Goal: Transaction & Acquisition: Download file/media

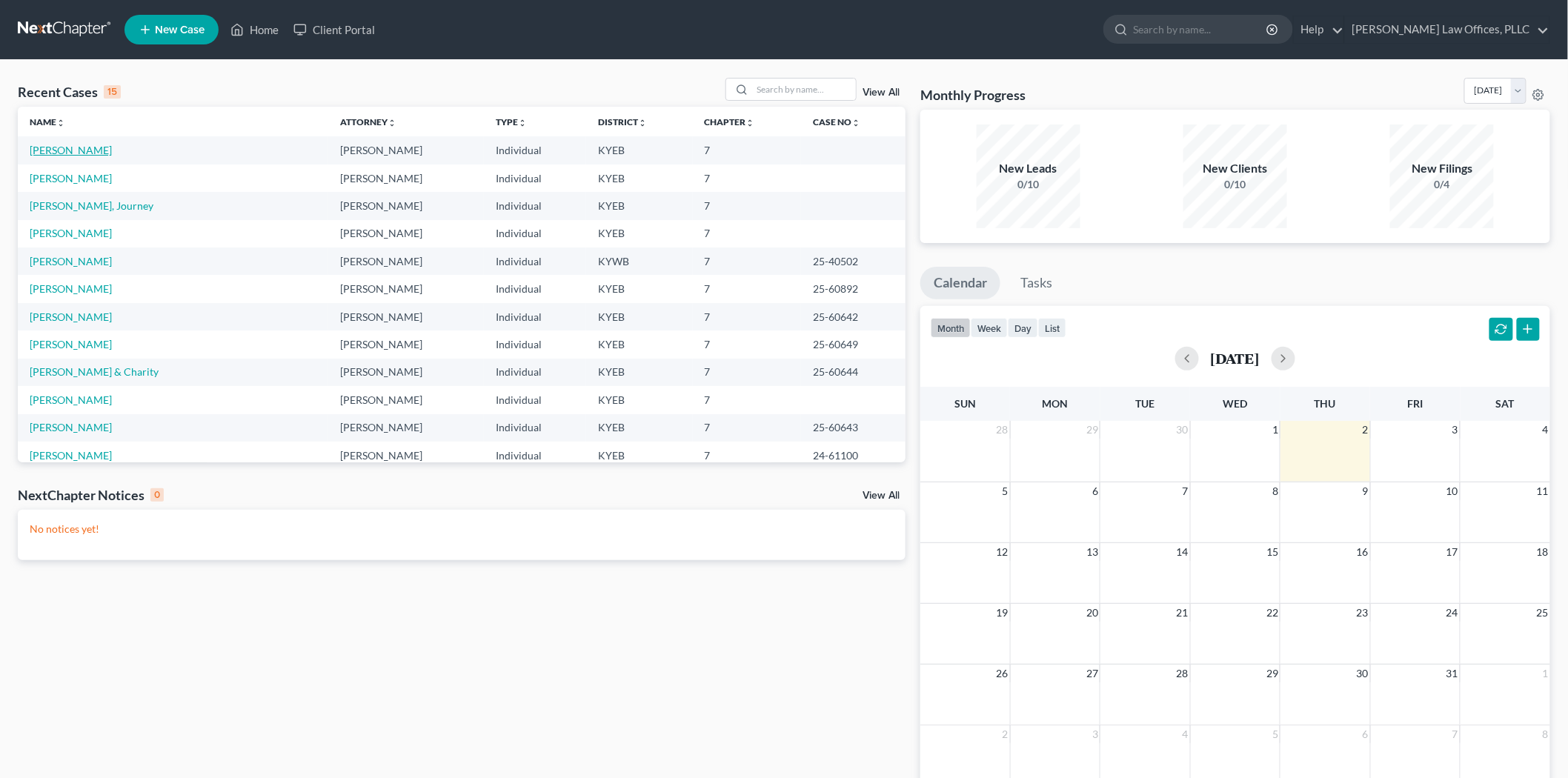
click at [69, 150] on link "[PERSON_NAME]" at bounding box center [71, 150] width 82 height 13
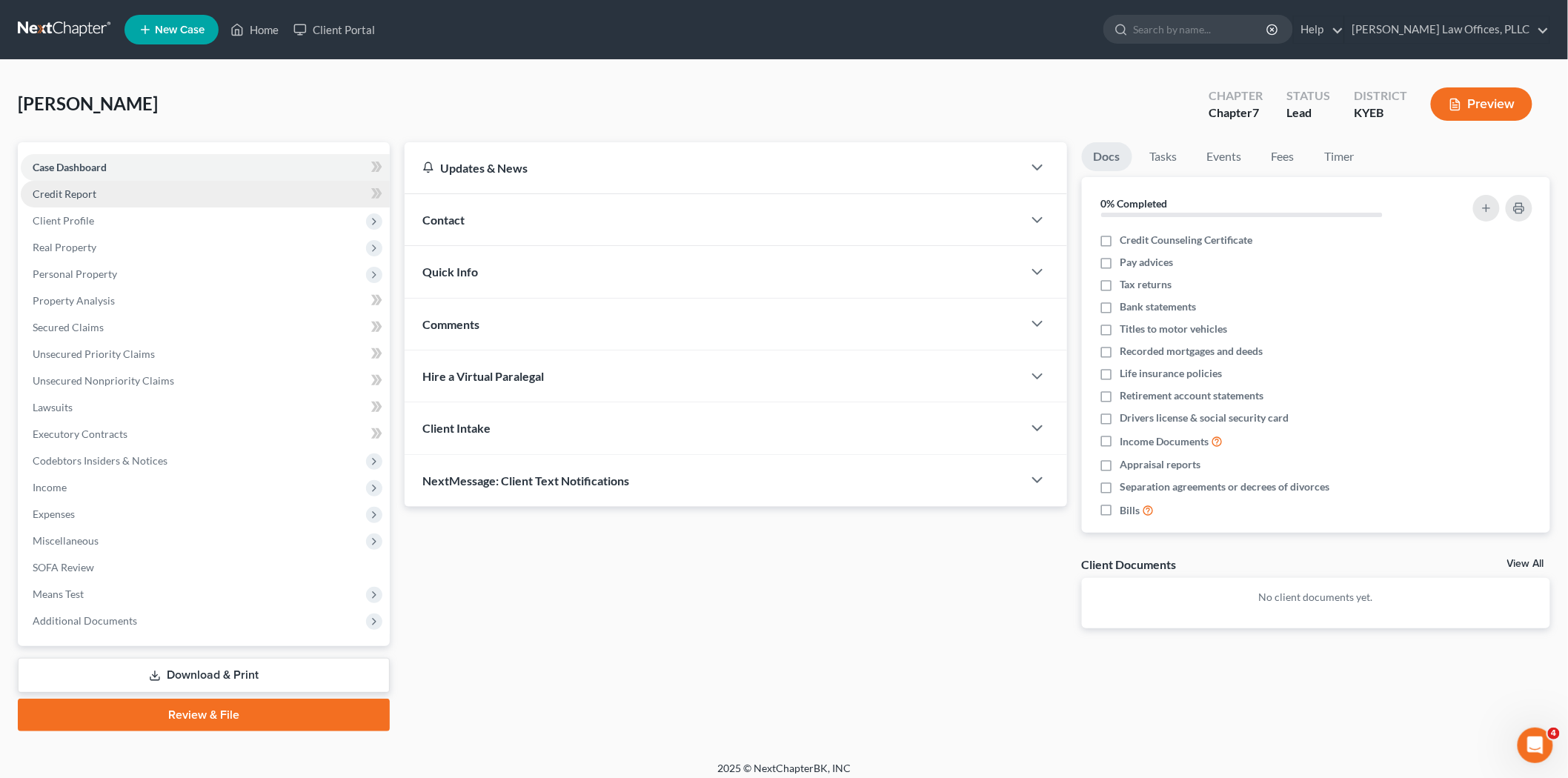
click at [78, 188] on span "Credit Report" at bounding box center [65, 194] width 64 height 13
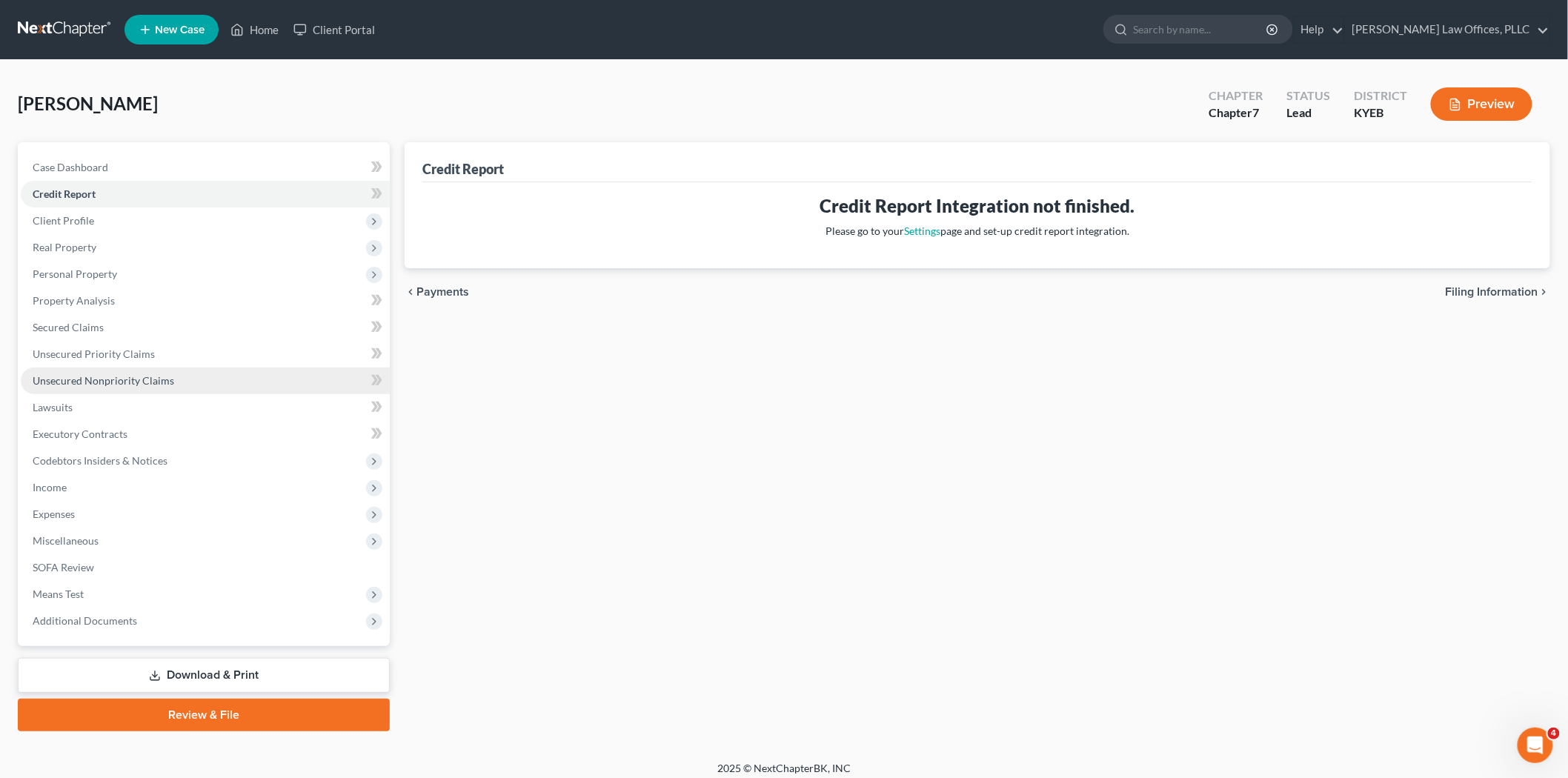
click at [89, 368] on link "Unsecured Nonpriority Claims" at bounding box center [205, 381] width 369 height 27
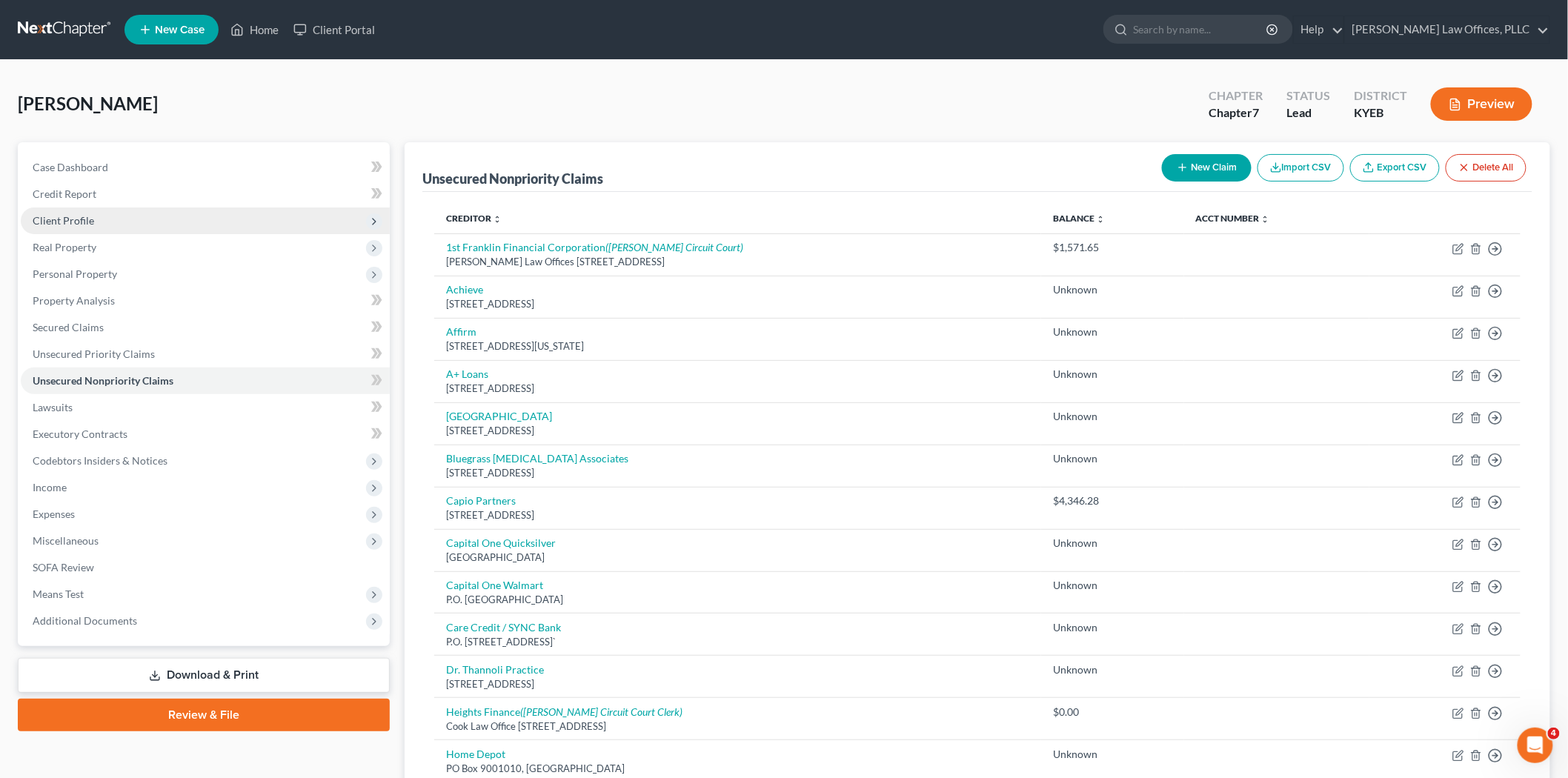
click at [80, 224] on span "Client Profile" at bounding box center [64, 221] width 62 height 13
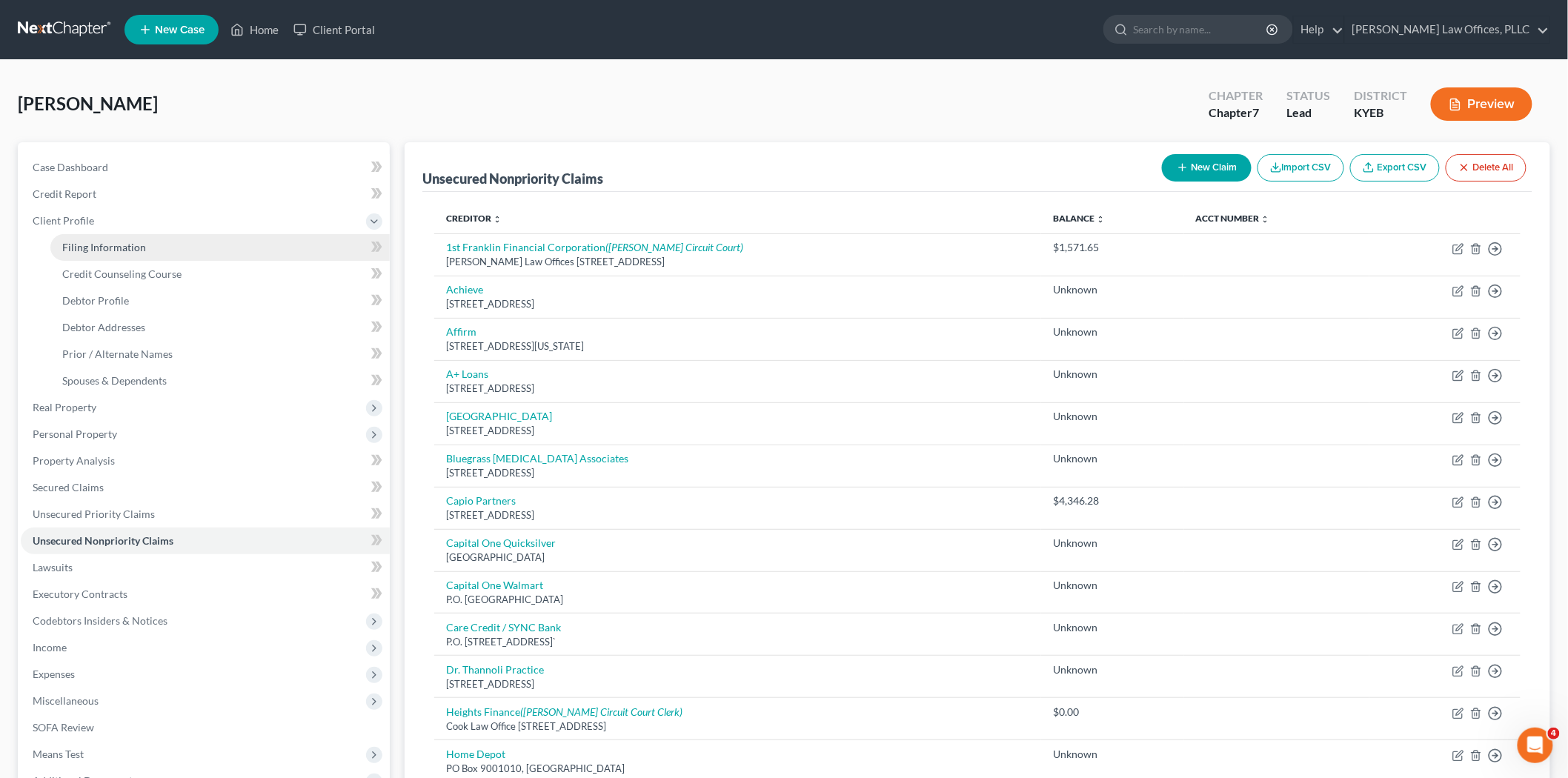
click at [83, 242] on span "Filing Information" at bounding box center [104, 246] width 83 height 13
select select "1"
select select "0"
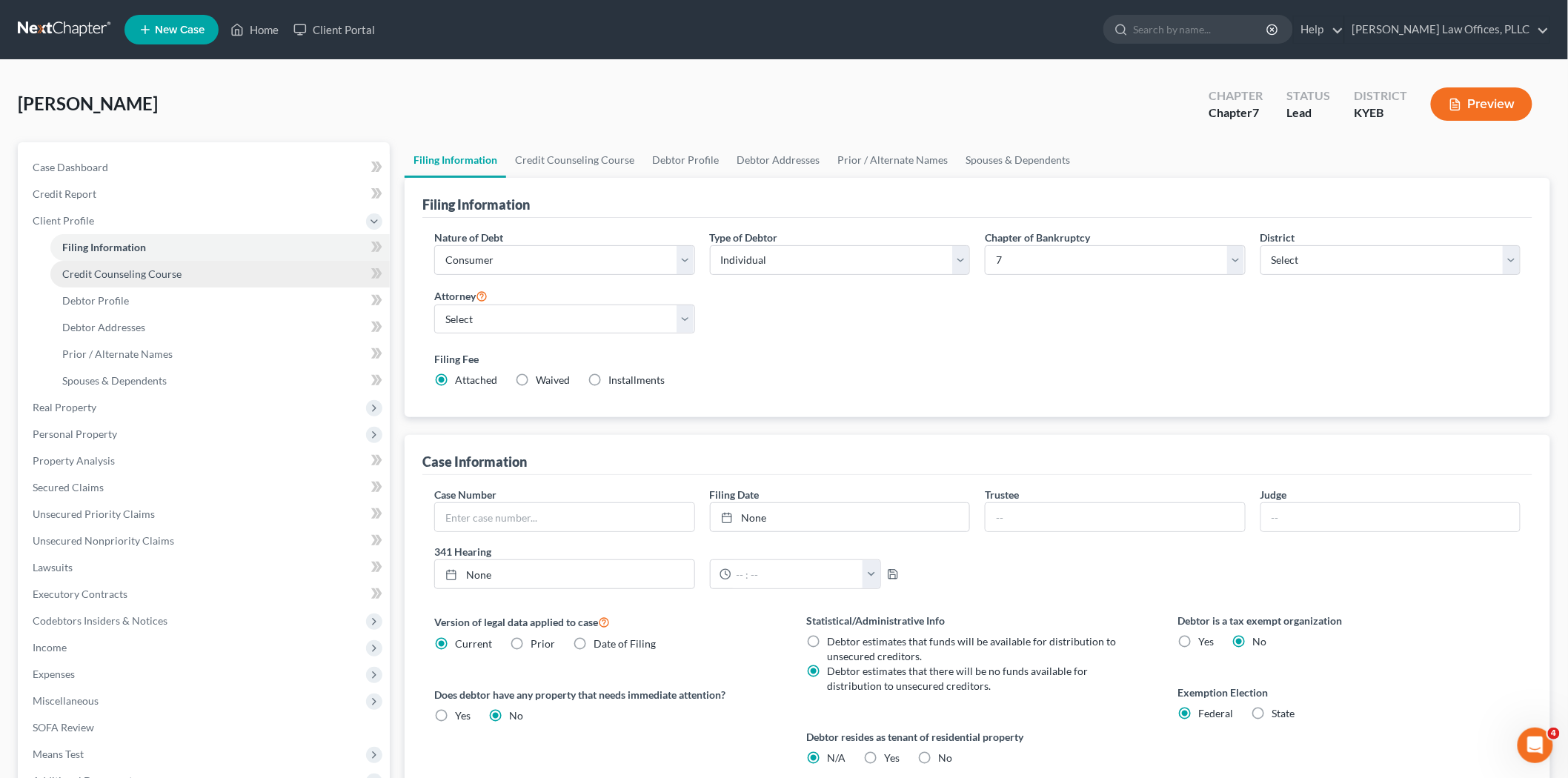
click at [86, 278] on span "Credit Counseling Course" at bounding box center [122, 273] width 119 height 13
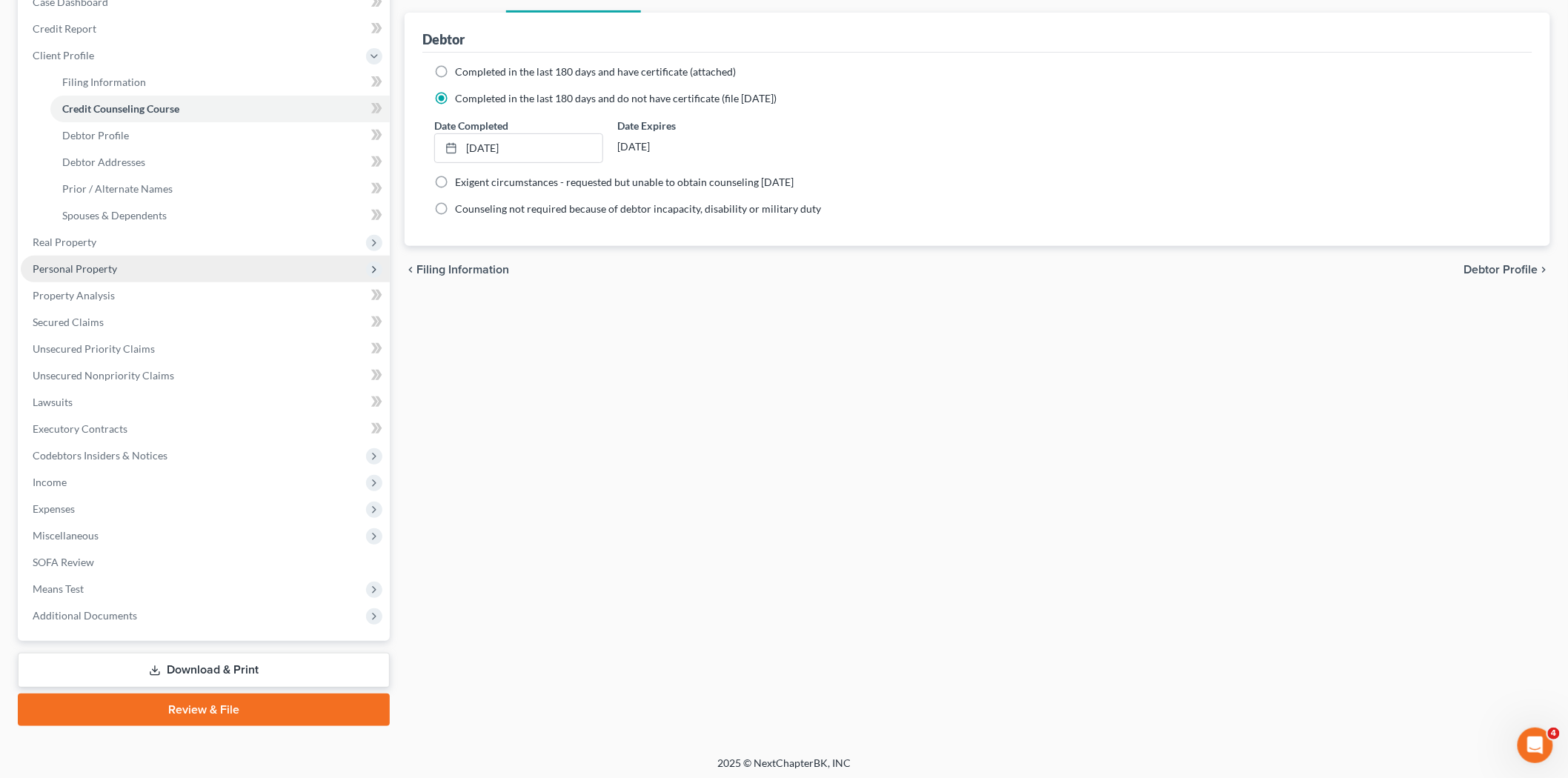
scroll to position [168, 0]
click at [278, 669] on link "Download & Print" at bounding box center [204, 668] width 372 height 35
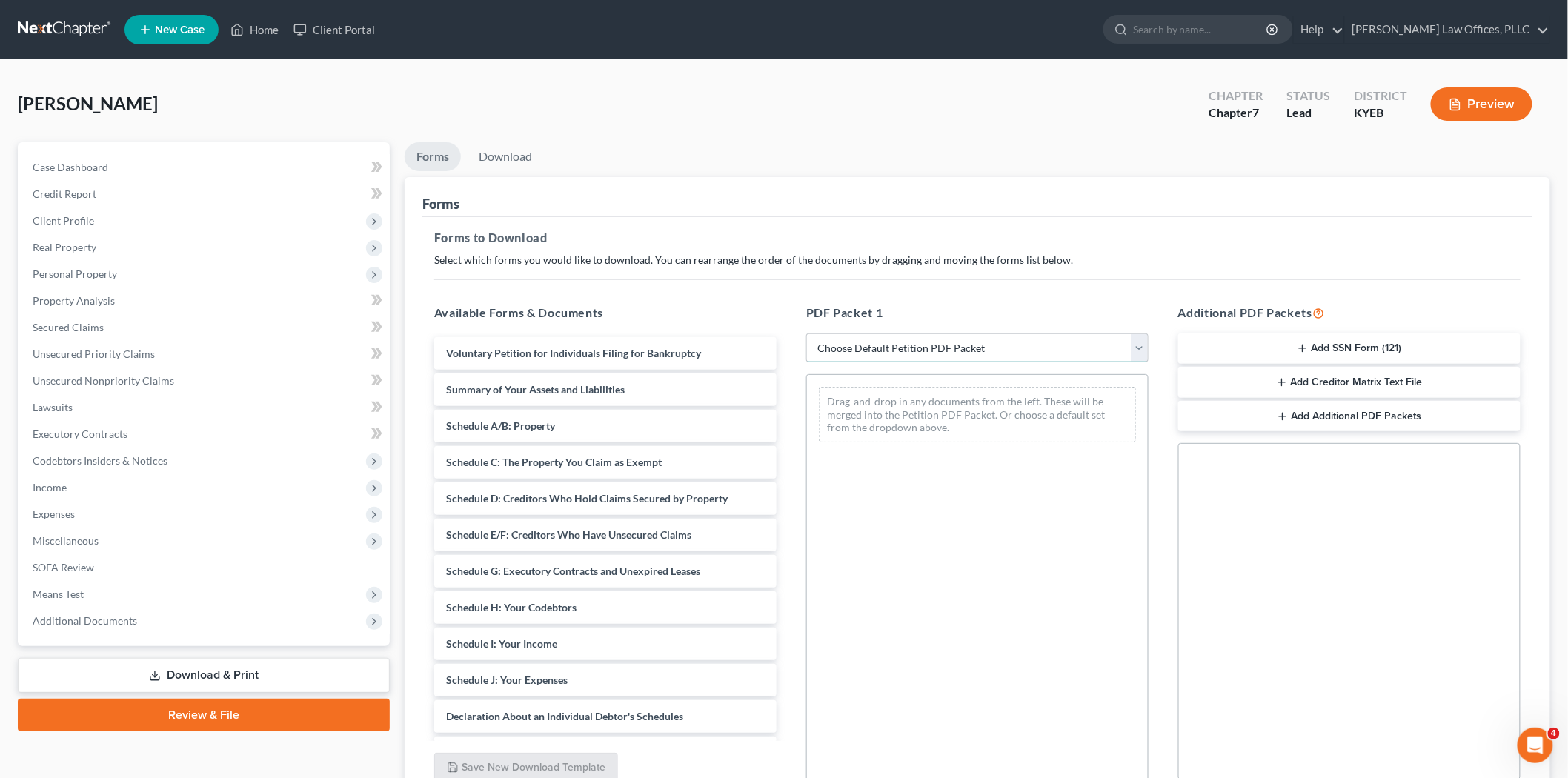
click at [954, 345] on select "Choose Default Petition PDF Packet Complete Bankruptcy Petition (all forms and …" at bounding box center [977, 349] width 343 height 30
select select "0"
click at [806, 334] on select "Choose Default Petition PDF Packet Complete Bankruptcy Petition (all forms and …" at bounding box center [977, 349] width 343 height 30
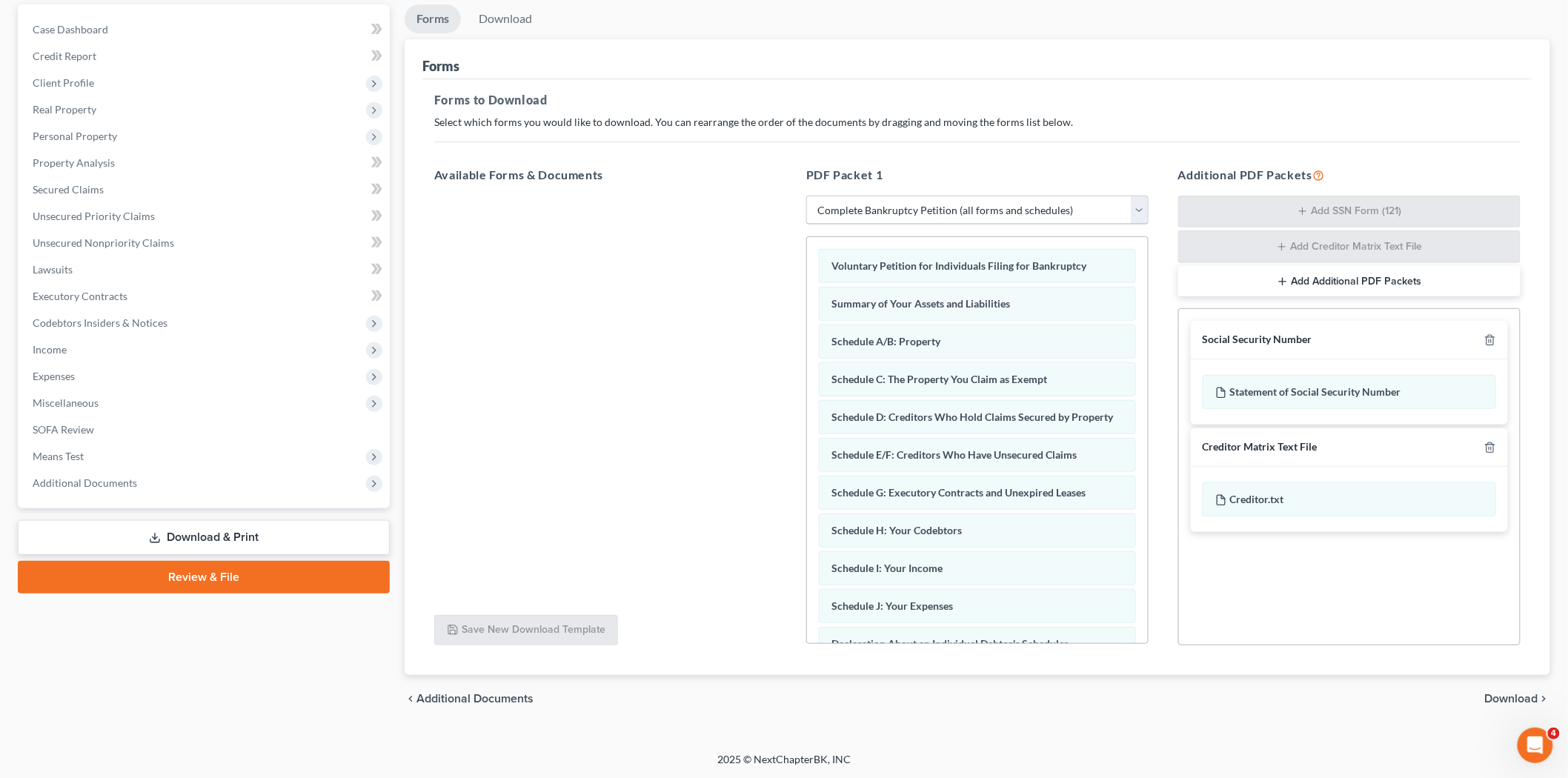
scroll to position [138, 0]
click at [1523, 695] on span "Download" at bounding box center [1512, 699] width 54 height 12
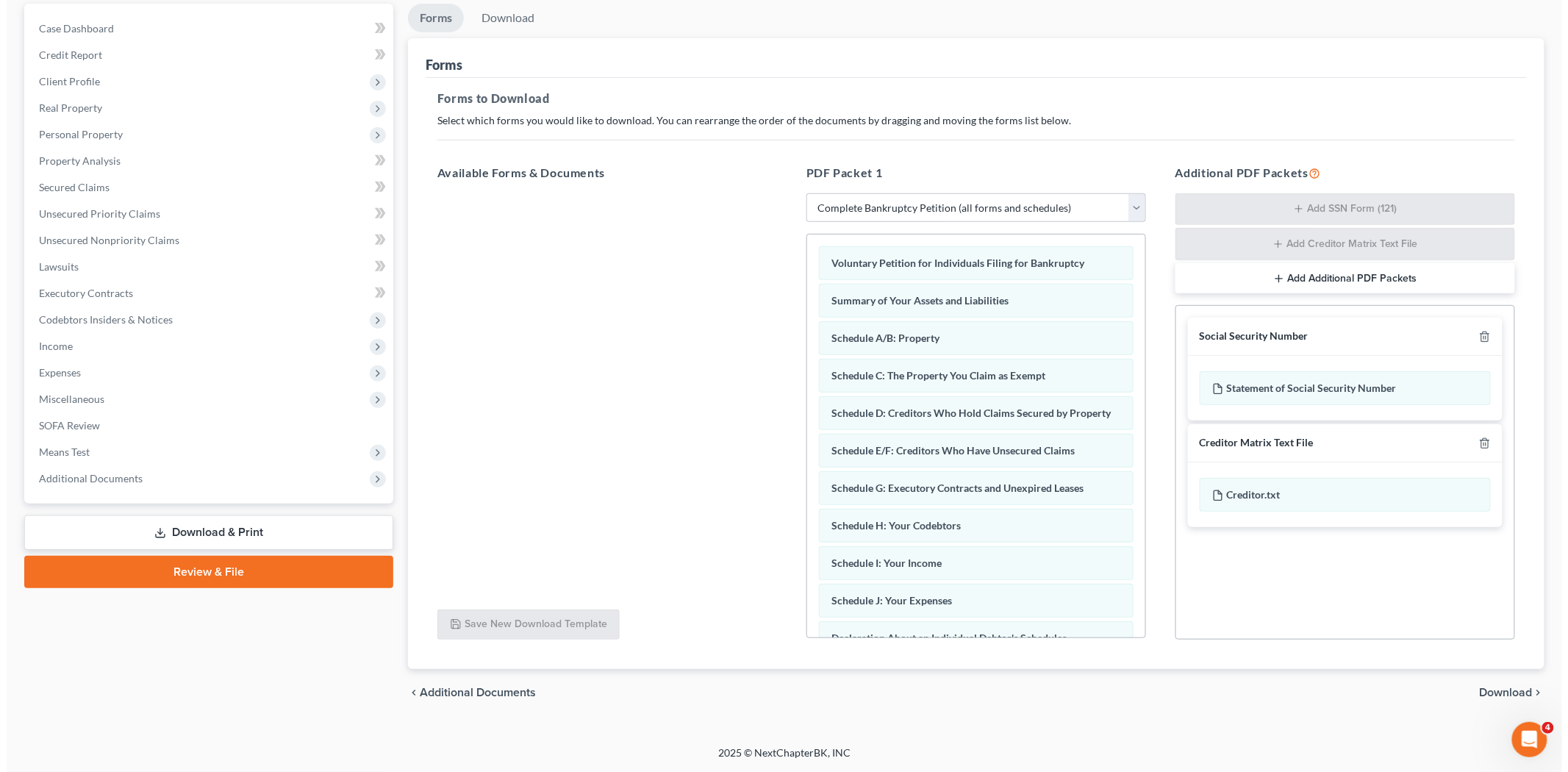
scroll to position [8, 0]
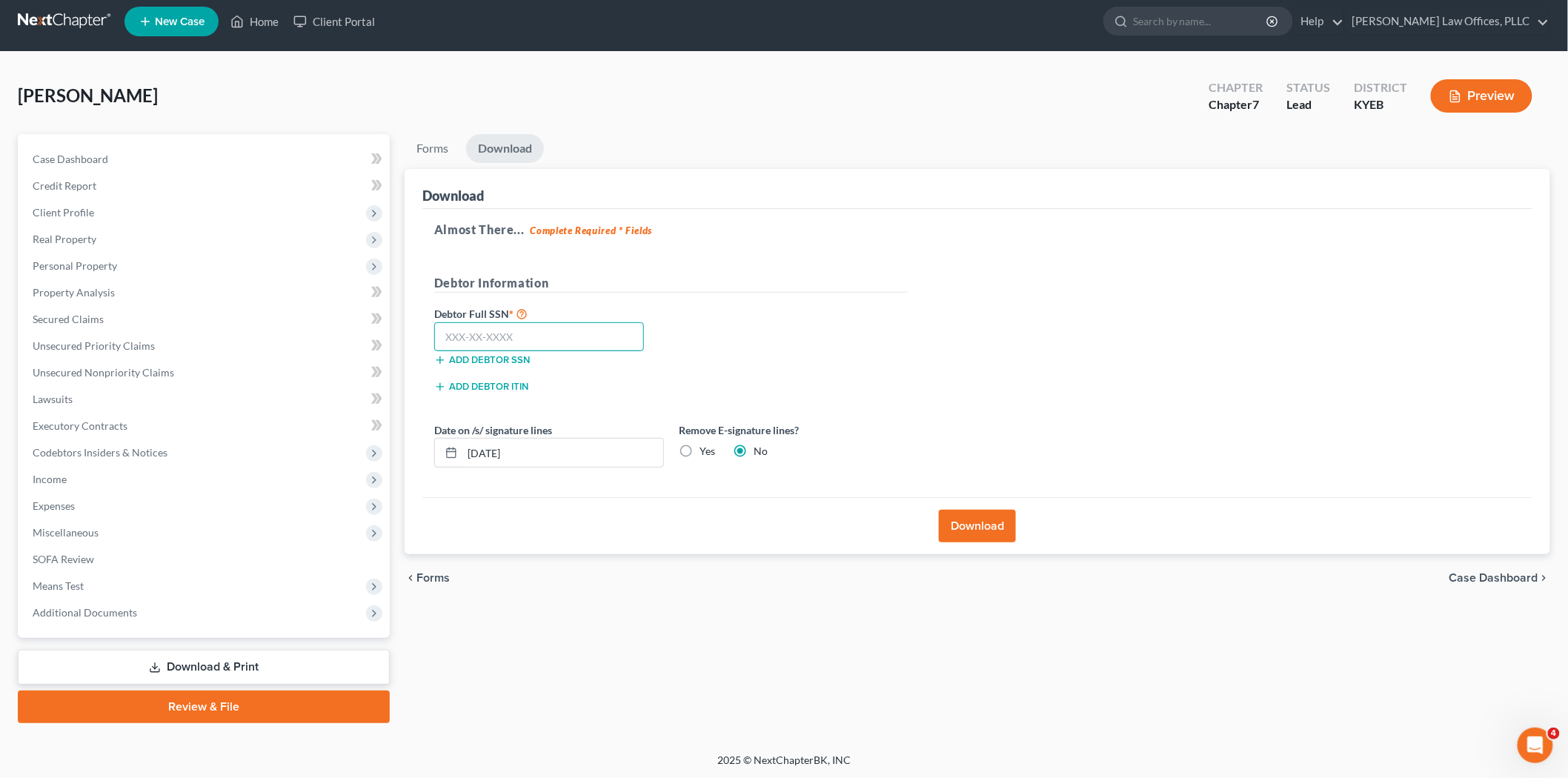
click at [473, 331] on input "text" at bounding box center [539, 337] width 210 height 30
type input "400-15-1365"
click at [994, 529] on button "Download" at bounding box center [978, 526] width 78 height 33
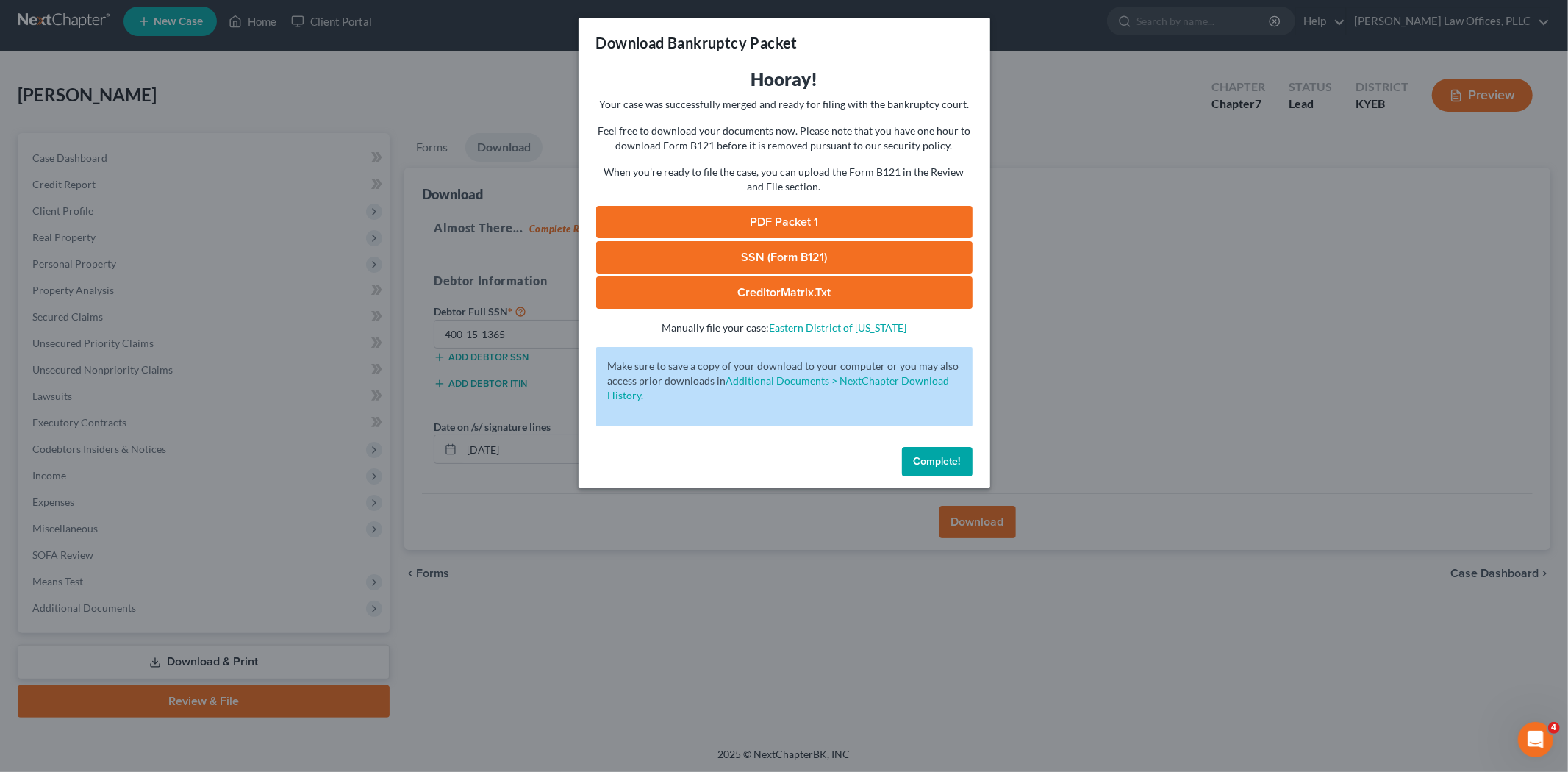
click at [780, 224] on link "PDF Packet 1" at bounding box center [784, 222] width 376 height 33
click at [820, 258] on link "SSN (Form B121)" at bounding box center [784, 257] width 376 height 33
click at [731, 294] on link "CreditorMatrix.txt" at bounding box center [784, 292] width 376 height 33
